Goal: Transaction & Acquisition: Book appointment/travel/reservation

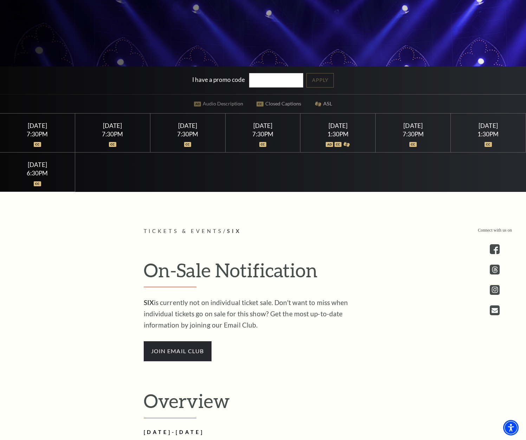
scroll to position [316, 0]
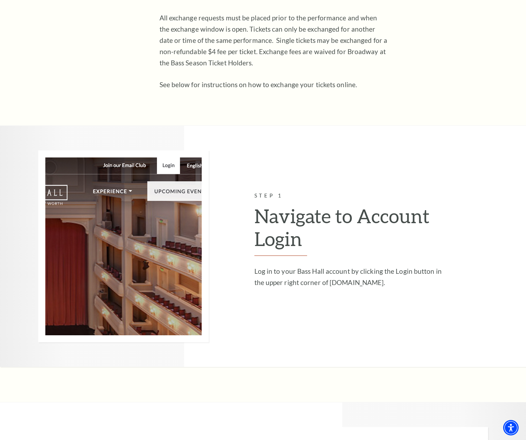
scroll to position [352, 0]
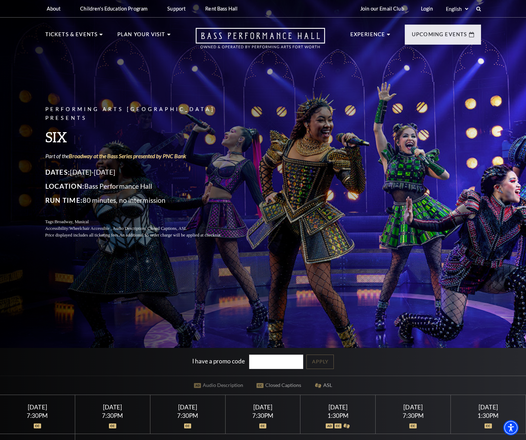
drag, startPoint x: 0, startPoint y: 0, endPoint x: 27, endPoint y: 423, distance: 423.8
click at [29, 274] on div "Performing Arts Fort Worth Presents SIX Part of the Broadway at the Bass Series…" at bounding box center [263, 235] width 526 height 478
